Goal: Task Accomplishment & Management: Complete application form

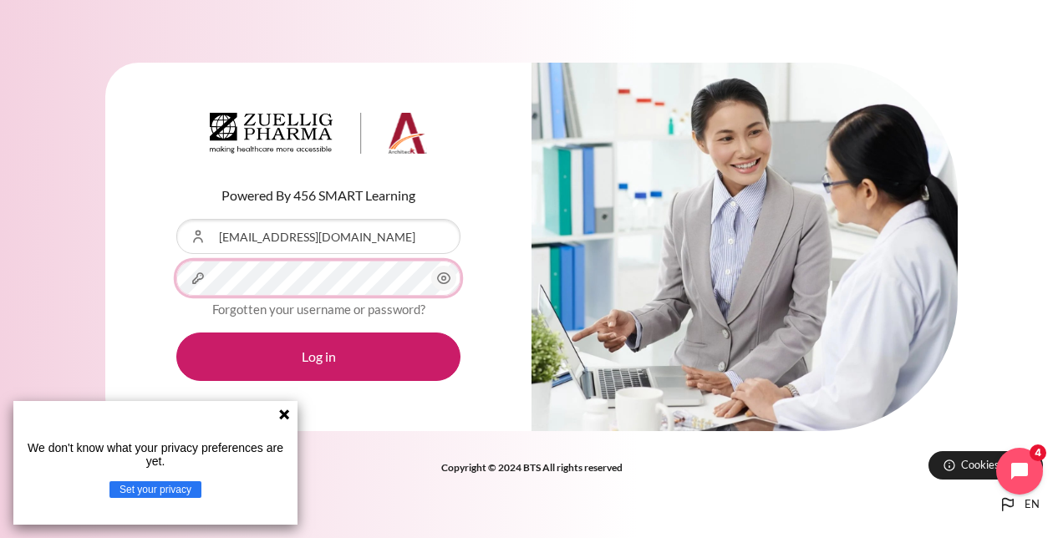
click at [176, 333] on button "Log in" at bounding box center [318, 357] width 284 height 48
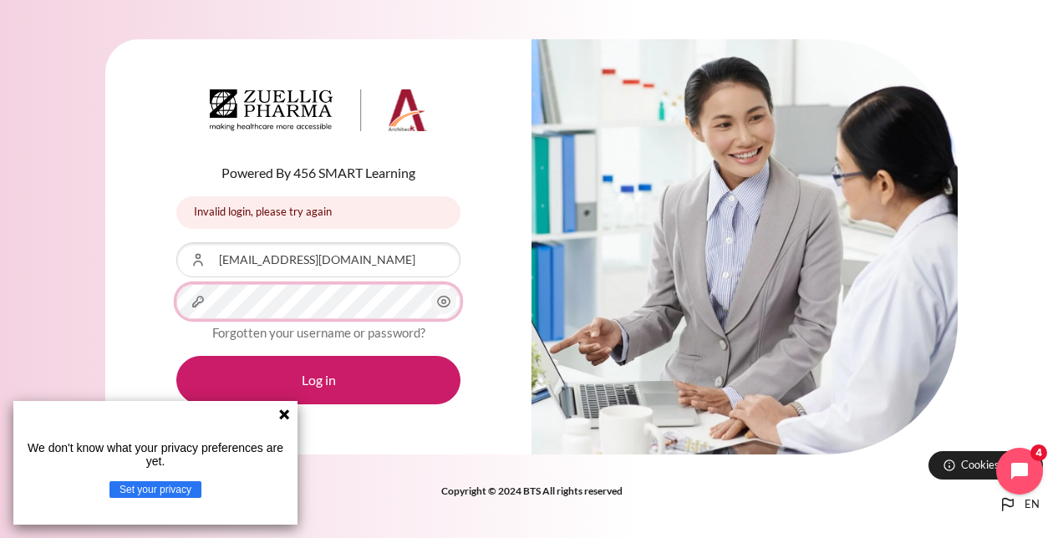
click at [176, 356] on button "Log in" at bounding box center [318, 380] width 284 height 48
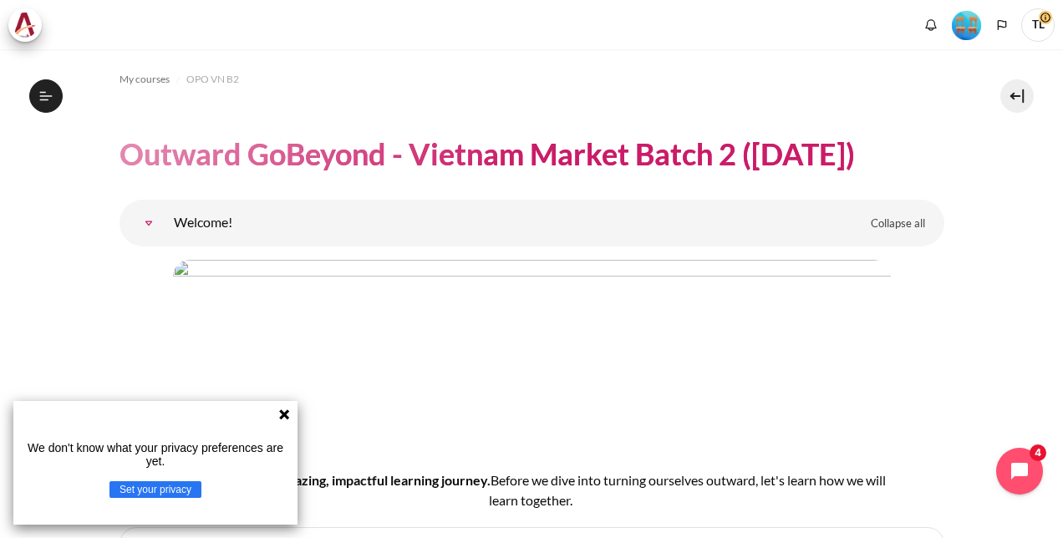
click at [279, 421] on div "We don't know what your privacy preferences are yet. Set your privacy" at bounding box center [155, 463] width 284 height 124
click at [284, 413] on icon at bounding box center [284, 415] width 10 height 10
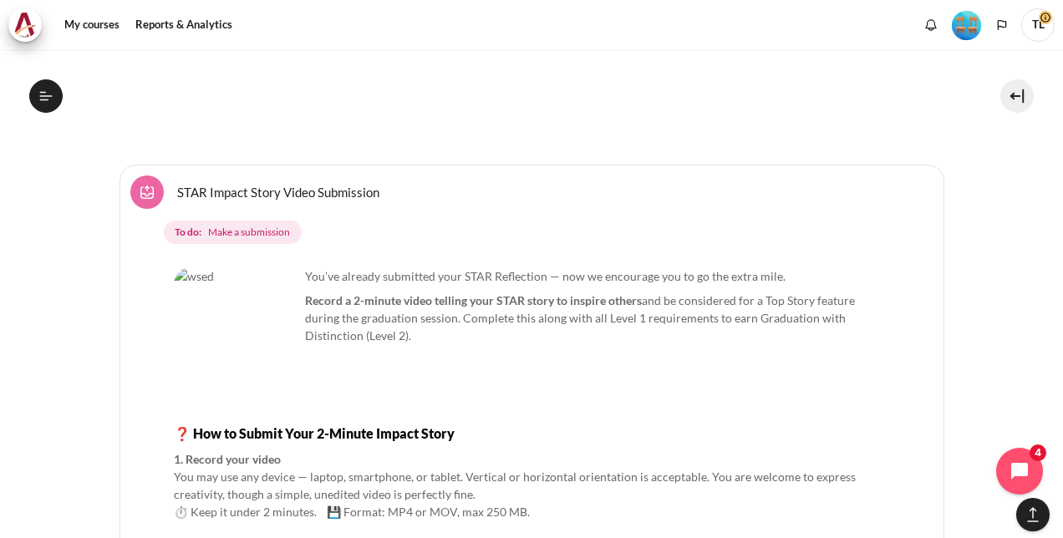
scroll to position [21931, 0]
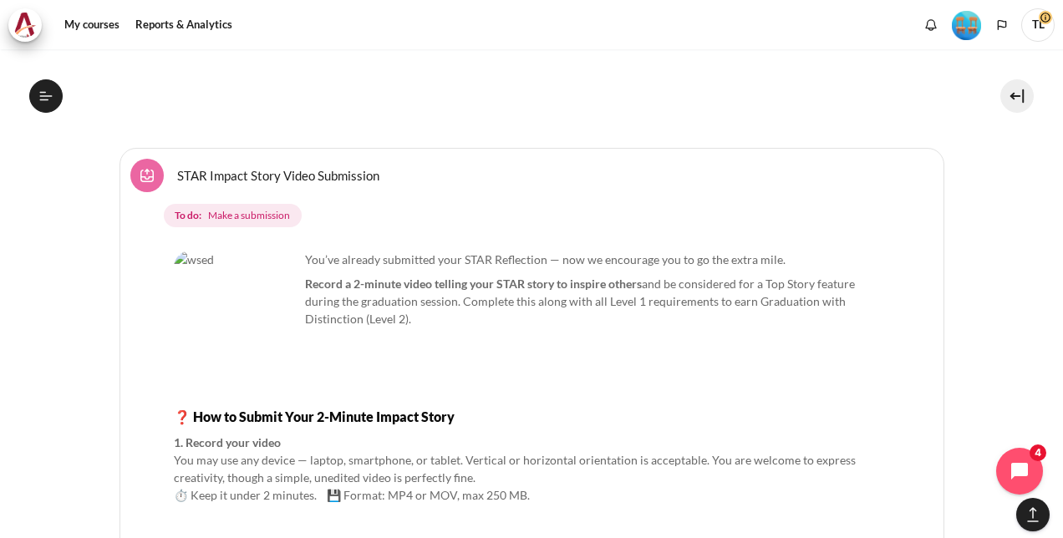
click at [249, 208] on span "Make a submission" at bounding box center [249, 215] width 82 height 15
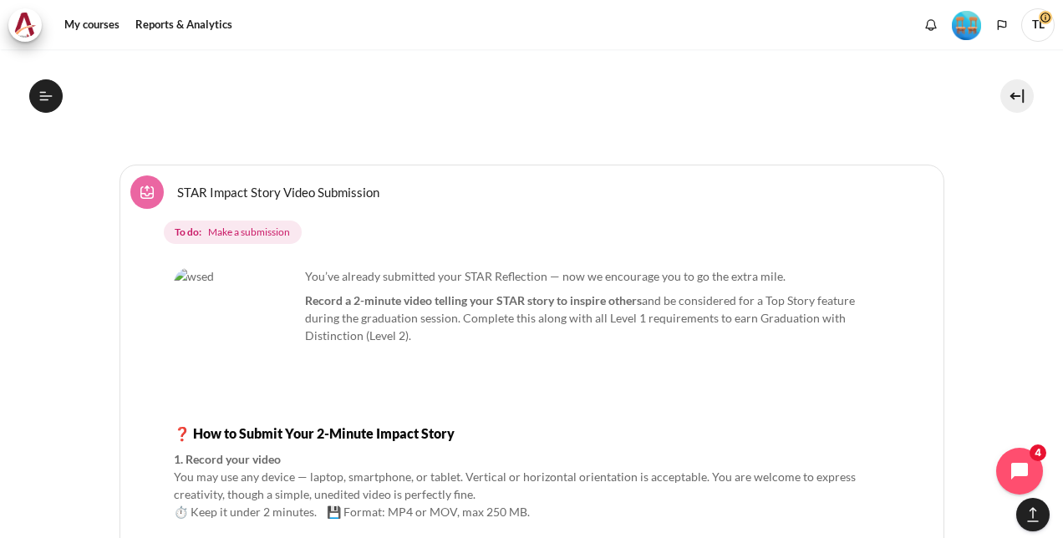
scroll to position [21897, 0]
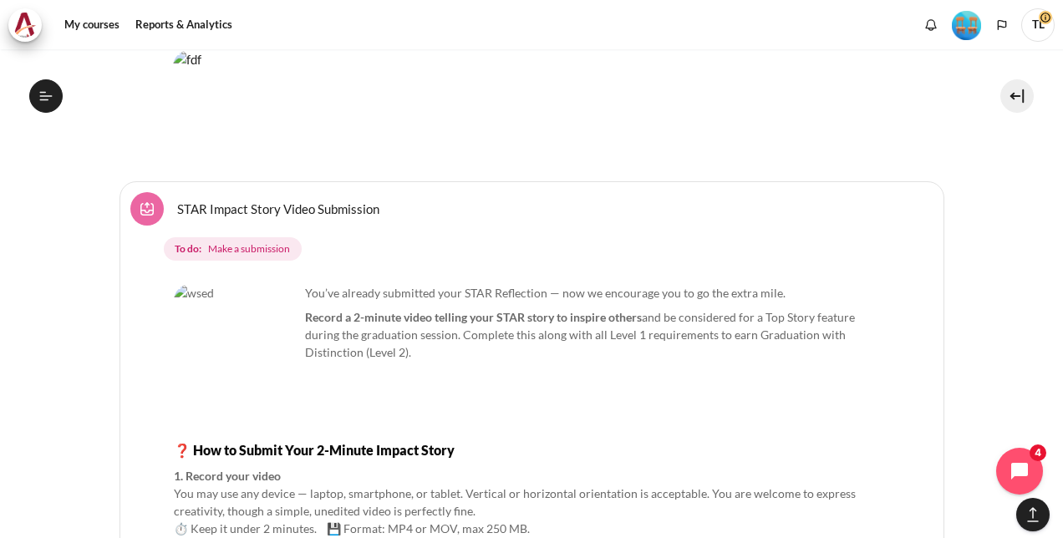
click at [333, 201] on link "STAR Impact Story Video Submission Assignment" at bounding box center [278, 209] width 202 height 16
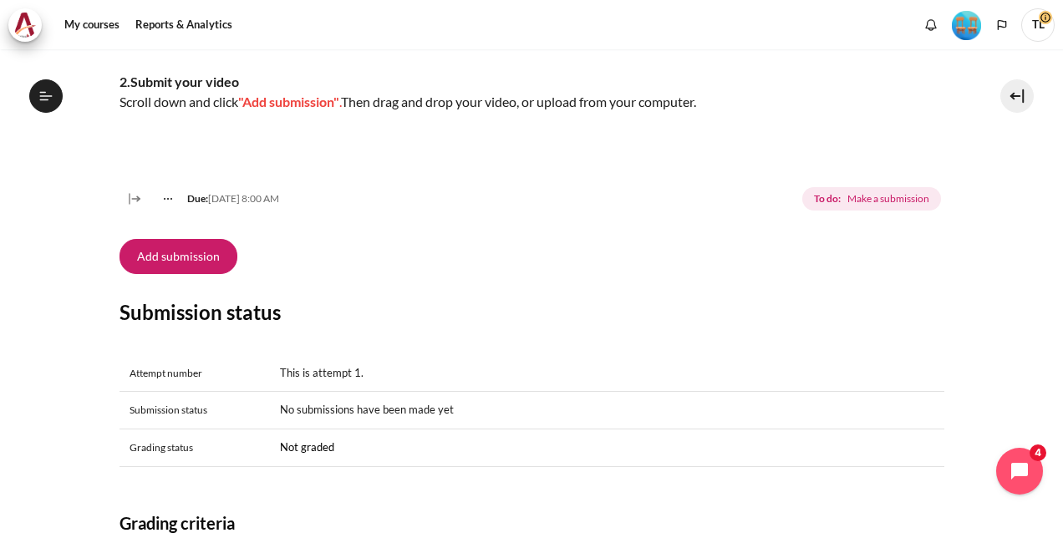
scroll to position [501, 0]
